Goal: Task Accomplishment & Management: Use online tool/utility

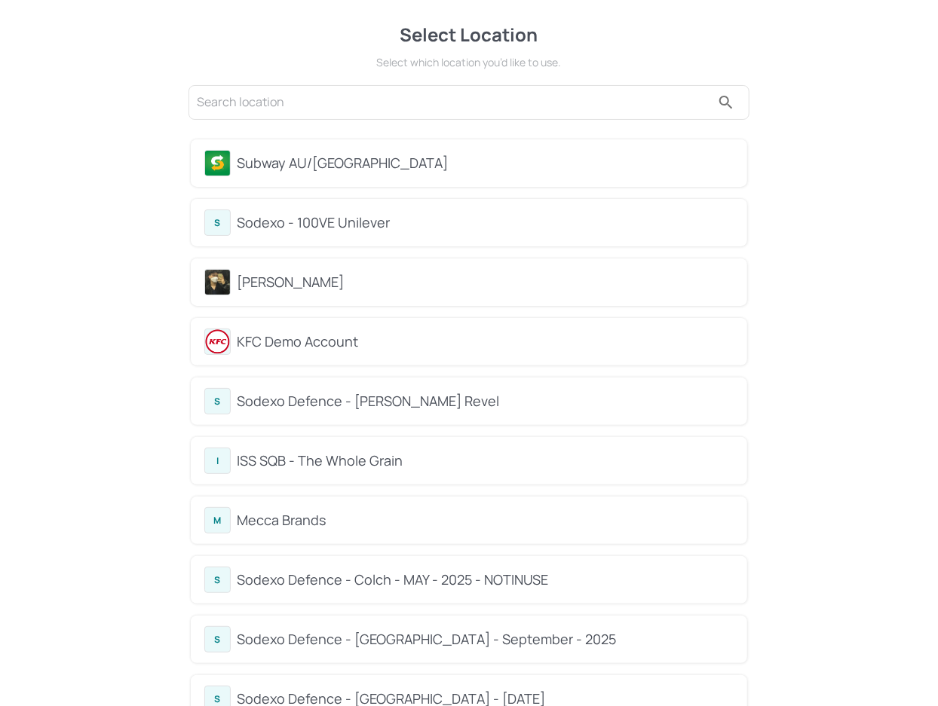
click at [433, 176] on div "Subway AU/[GEOGRAPHIC_DATA]" at bounding box center [469, 162] width 556 height 47
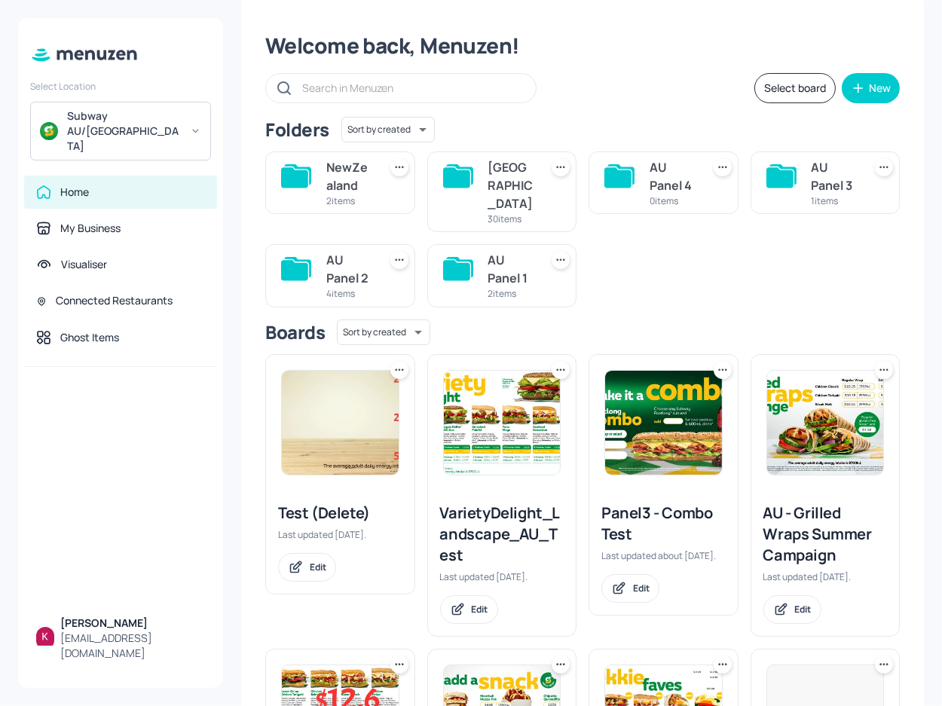
scroll to position [68, 0]
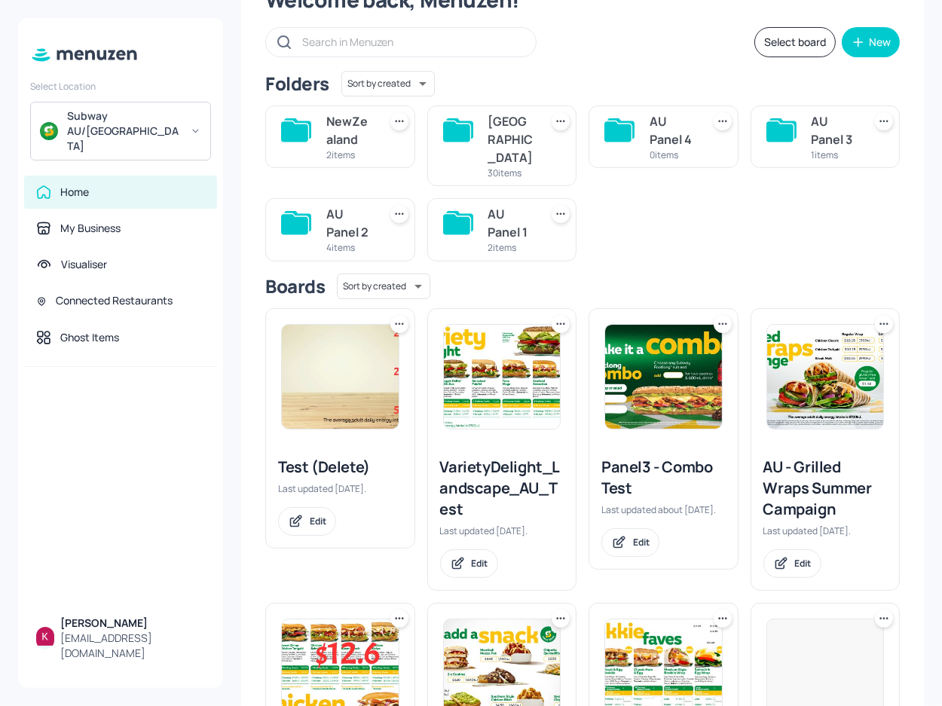
click at [356, 41] on input "text" at bounding box center [411, 42] width 219 height 22
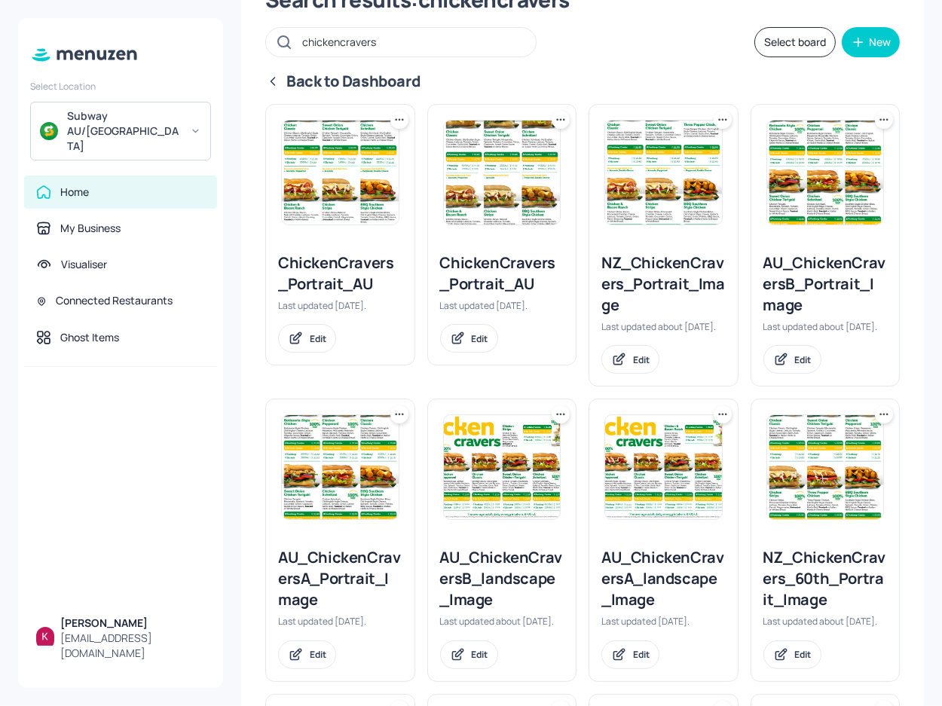
type input "chickencravers"
drag, startPoint x: 509, startPoint y: 289, endPoint x: 355, endPoint y: 384, distance: 180.7
click at [355, 384] on div "ChickenCravers_Portrait_AU Last updated [DATE]. Edit" at bounding box center [334, 239] width 162 height 295
drag, startPoint x: 654, startPoint y: 311, endPoint x: 629, endPoint y: 234, distance: 81.8
click at [616, 237] on div "NZ_ChickenCravers_Portrait_Image Last updated about [DATE]. Edit" at bounding box center [664, 245] width 150 height 283
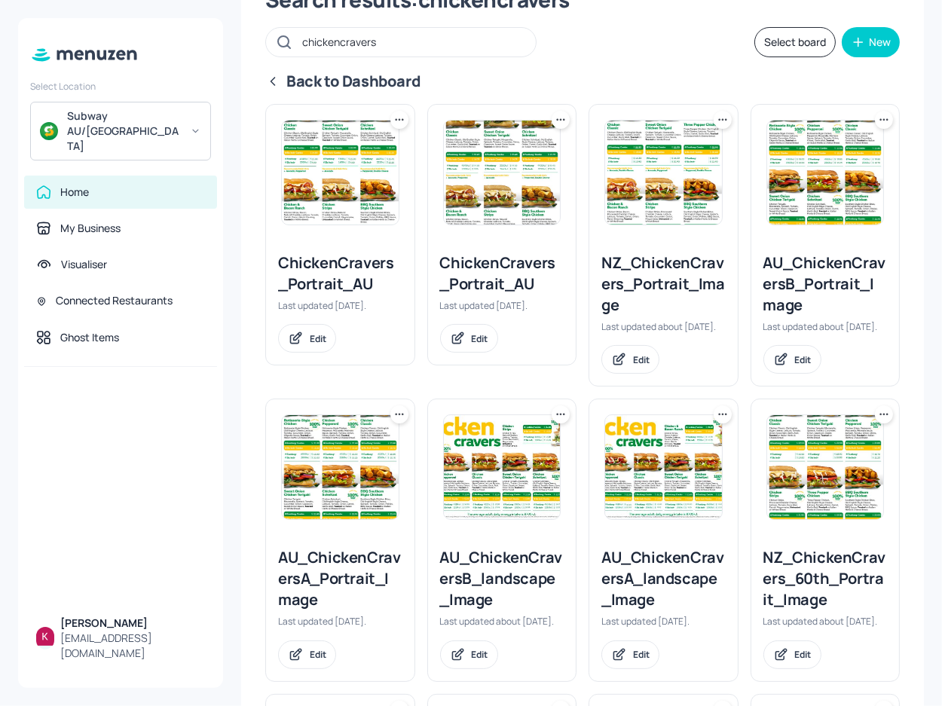
drag, startPoint x: 614, startPoint y: 274, endPoint x: 673, endPoint y: 340, distance: 88.1
click at [673, 340] on div "NZ_ChickenCravers_Portrait_Image Last updated about [DATE]. Edit" at bounding box center [663, 312] width 149 height 145
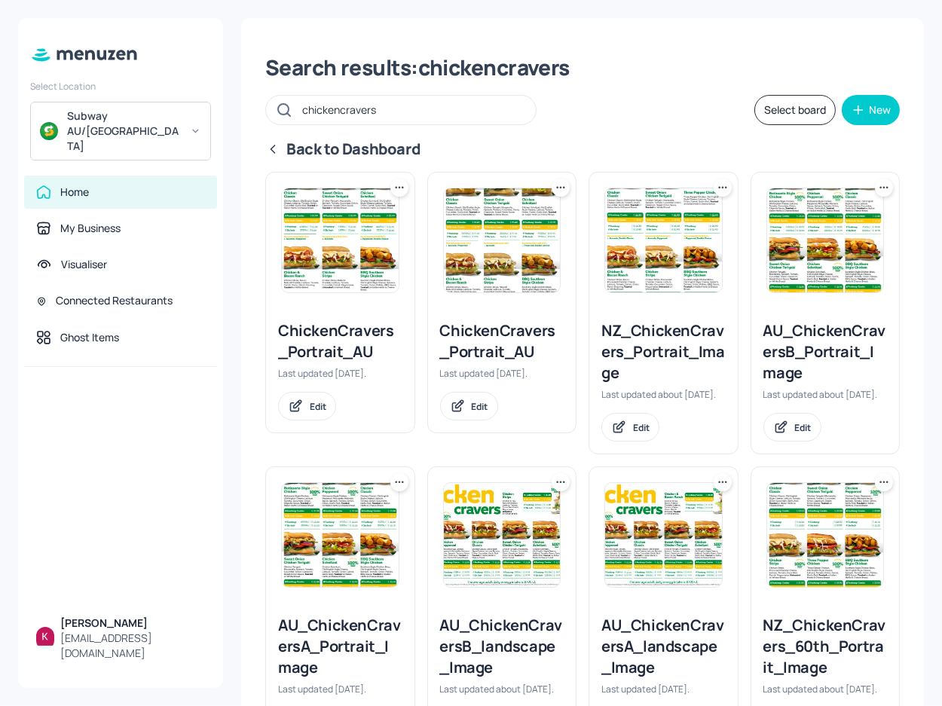
scroll to position [0, 0]
click at [273, 108] on div "chickencravers" at bounding box center [400, 110] width 271 height 30
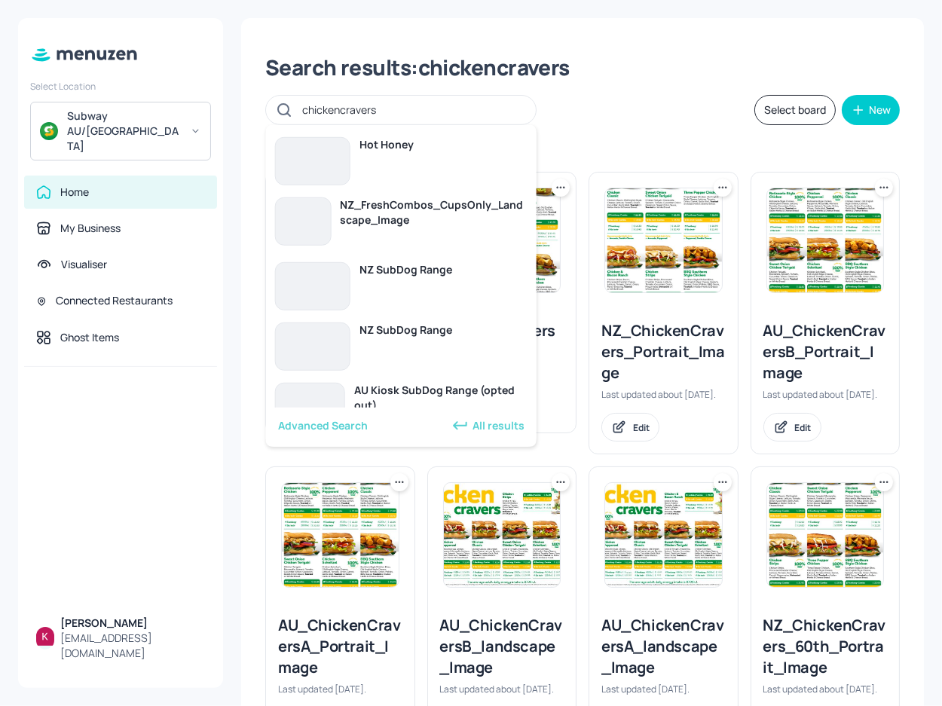
click at [320, 109] on input "chickencravers" at bounding box center [411, 110] width 219 height 22
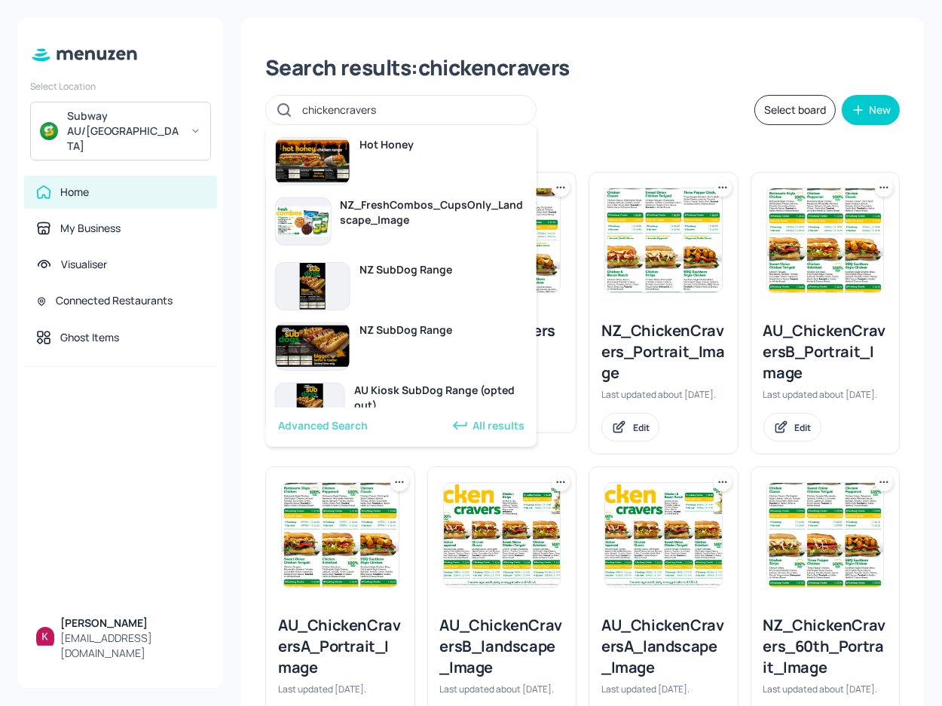
click at [337, 110] on input "chickencravers" at bounding box center [411, 110] width 219 height 22
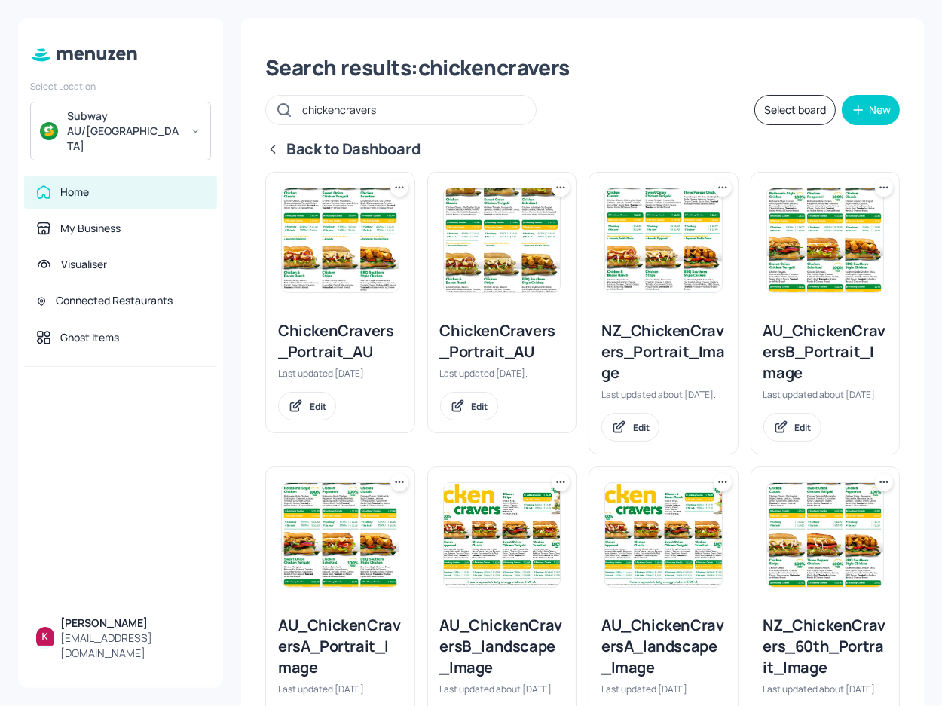
click at [591, 104] on div "chickencravers Select board New" at bounding box center [582, 110] width 635 height 30
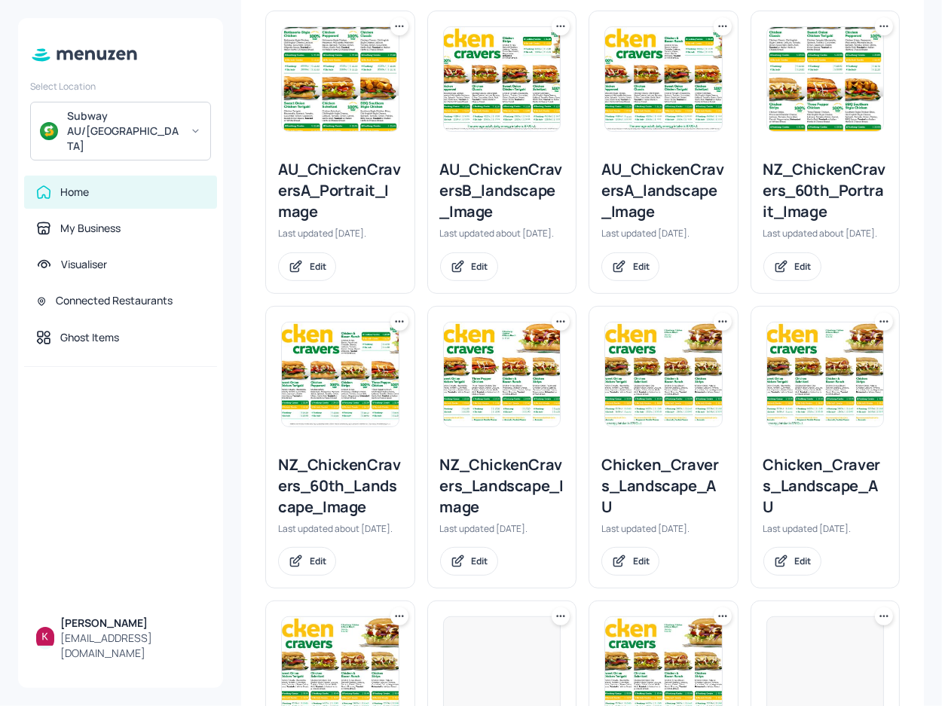
scroll to position [411, 0]
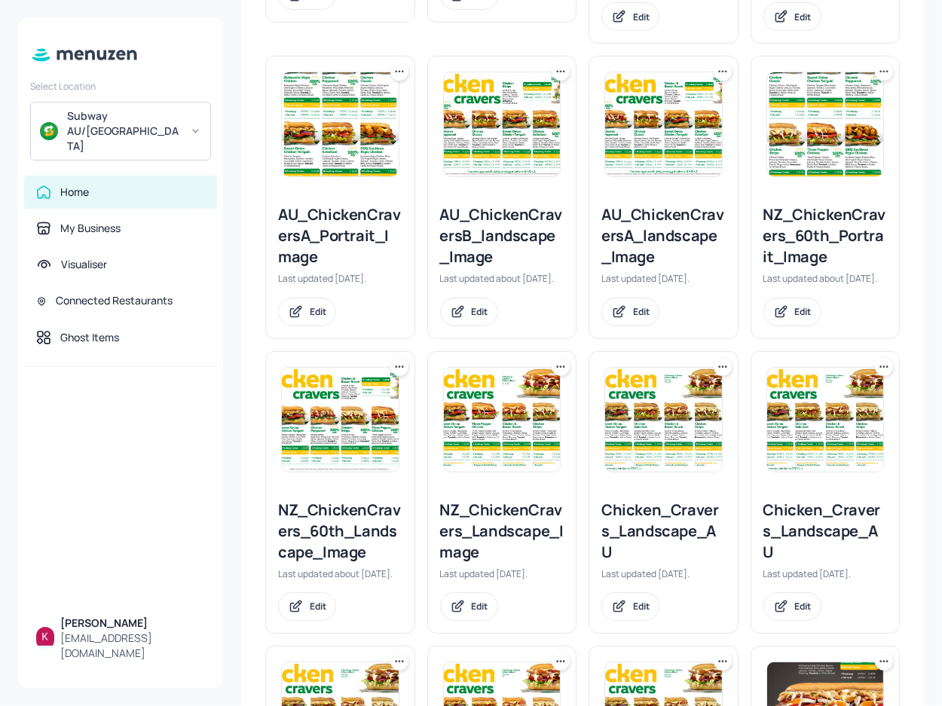
click at [687, 259] on div "AU_ChickenCraversA_landscape_Image" at bounding box center [664, 235] width 124 height 63
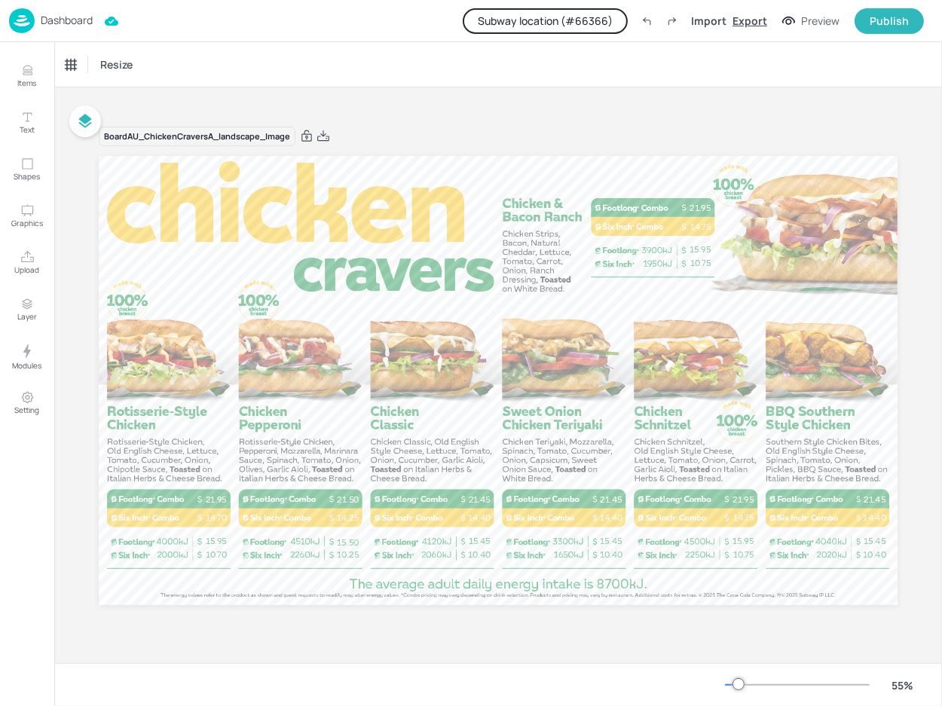
click at [756, 26] on div "Export" at bounding box center [750, 21] width 35 height 16
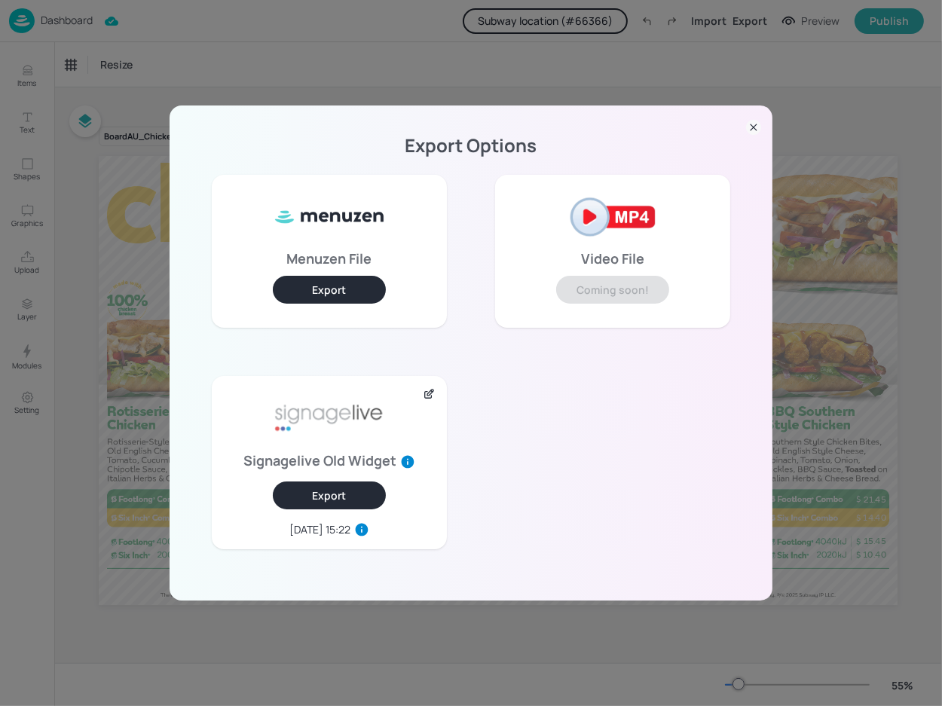
click at [344, 498] on button "Export" at bounding box center [329, 496] width 113 height 28
